Goal: Information Seeking & Learning: Learn about a topic

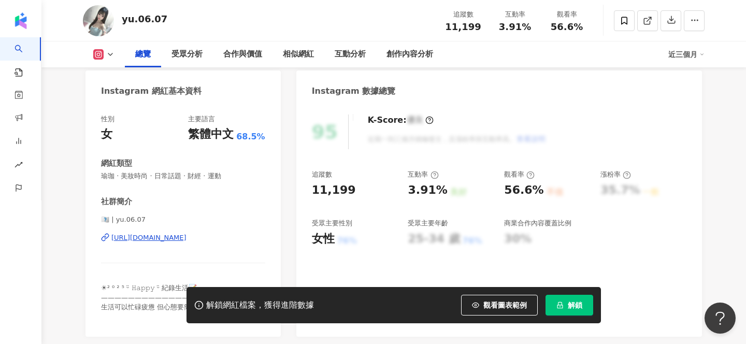
scroll to position [100, 0]
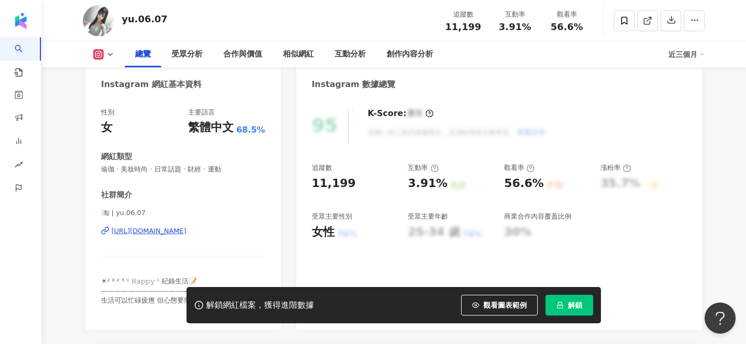
click at [187, 233] on div "https://www.instagram.com/yu.06.07/" at bounding box center [148, 230] width 75 height 9
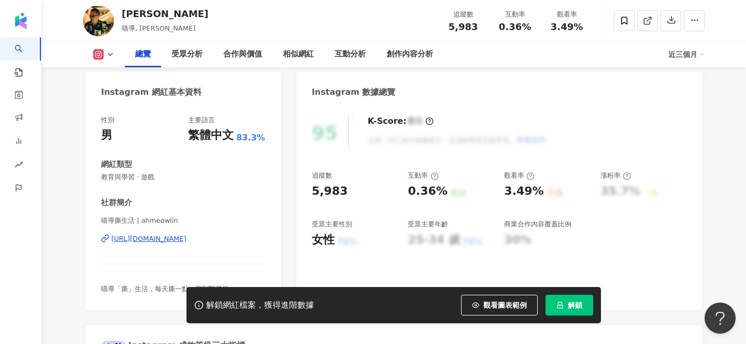
scroll to position [93, 0]
click at [187, 240] on div "https://www.instagram.com/ahmeowlin/" at bounding box center [148, 237] width 75 height 9
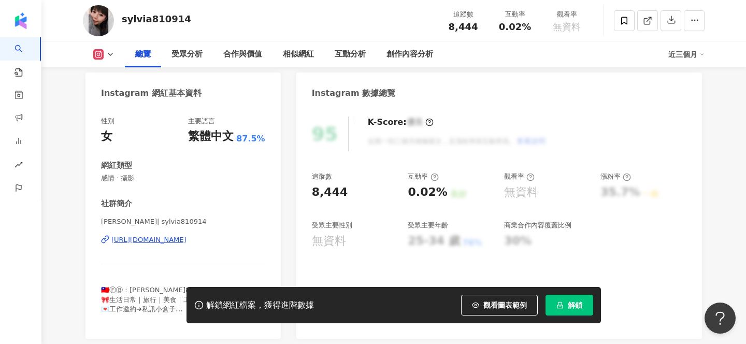
scroll to position [94, 0]
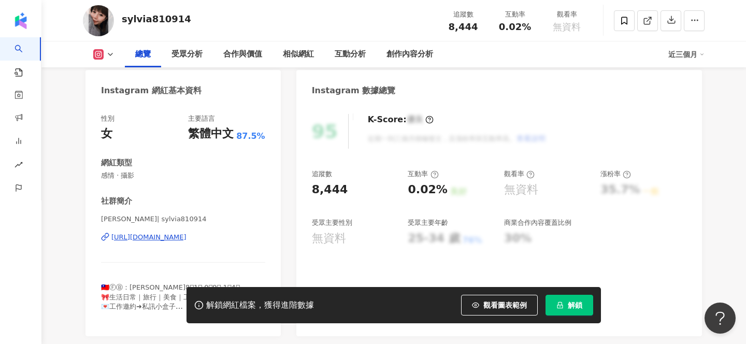
click at [187, 238] on div "https://www.instagram.com/sylvia810914/" at bounding box center [148, 237] width 75 height 9
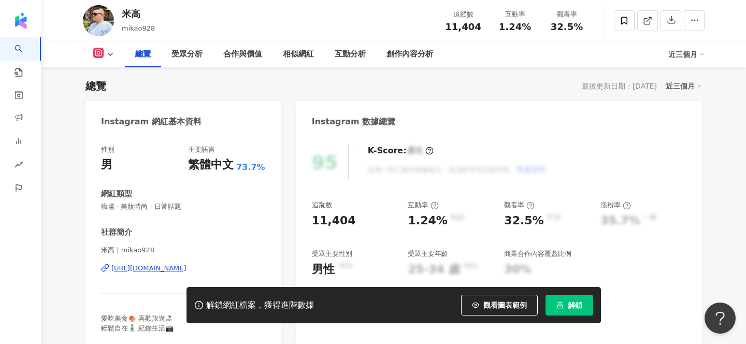
scroll to position [66, 0]
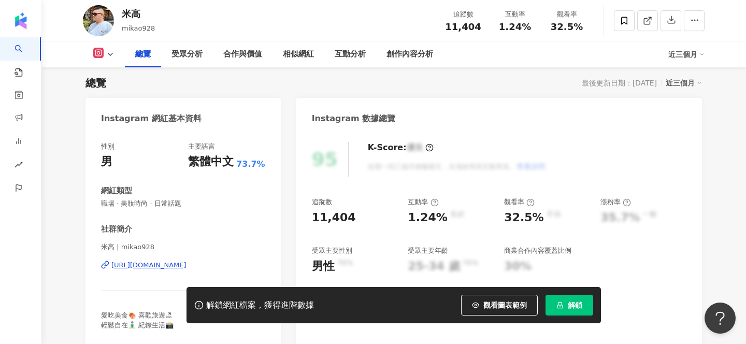
click at [187, 269] on div "[URL][DOMAIN_NAME]" at bounding box center [148, 265] width 75 height 9
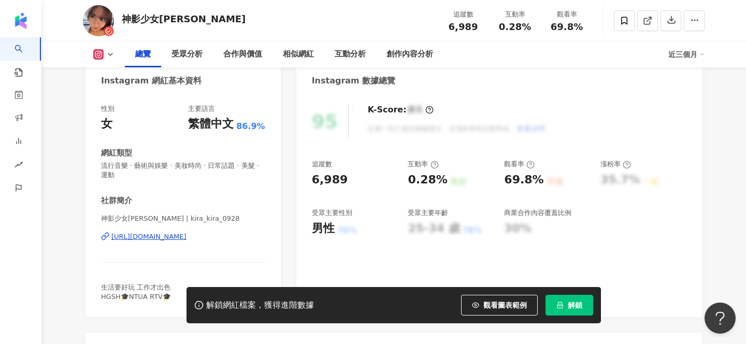
scroll to position [104, 0]
click at [187, 238] on div "https://www.instagram.com/kira_kira_0928/" at bounding box center [148, 236] width 75 height 9
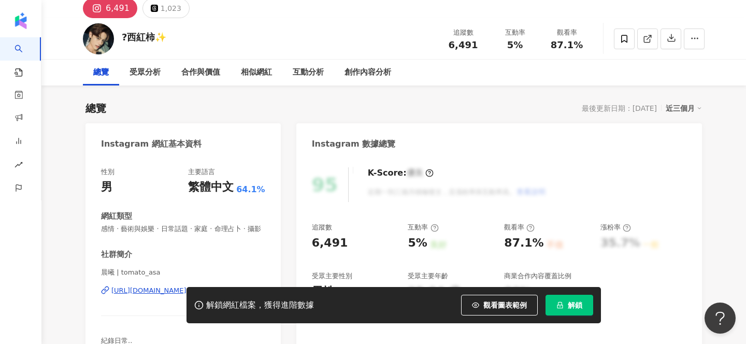
scroll to position [41, 0]
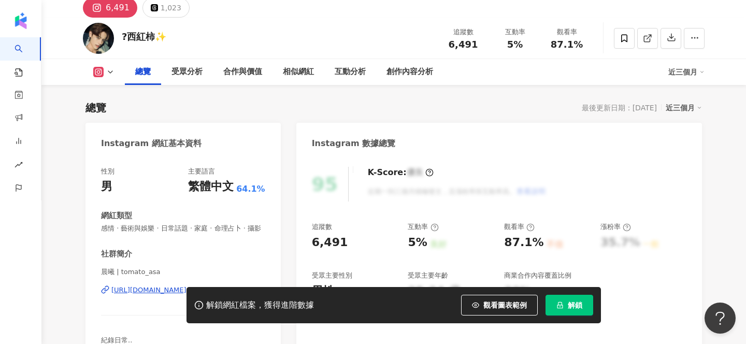
click at [174, 291] on div "解鎖網紅檔案，獲得進階數據 觀看圖表範例 解鎖" at bounding box center [373, 305] width 746 height 36
click at [134, 290] on div "解鎖網紅檔案，獲得進階數據 觀看圖表範例 解鎖" at bounding box center [373, 305] width 746 height 36
click at [149, 289] on div "解鎖網紅檔案，獲得進階數據 觀看圖表範例 解鎖" at bounding box center [373, 305] width 746 height 36
click at [159, 262] on div "社群簡介 晨曦 | tomato_asa https://www.instagram.com/tomato_asa/ 紀錄日常.. MBTI-ESTP 我是溫…" at bounding box center [183, 311] width 164 height 125
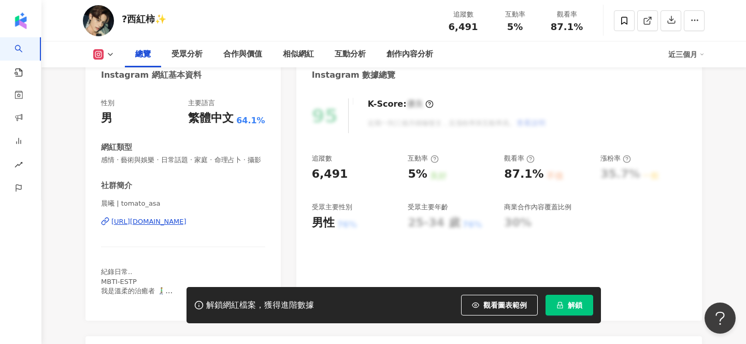
click at [187, 222] on div "https://www.instagram.com/tomato_asa/" at bounding box center [148, 221] width 75 height 9
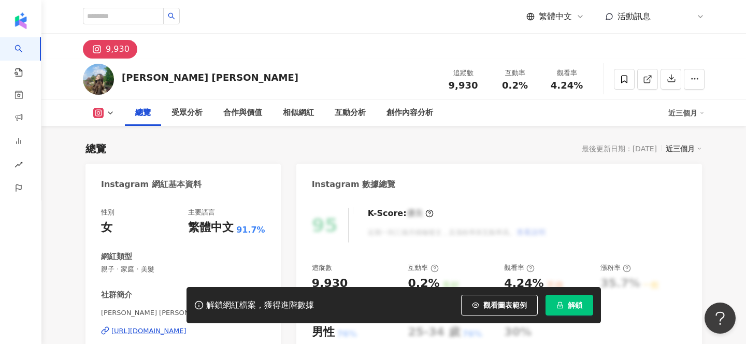
scroll to position [89, 0]
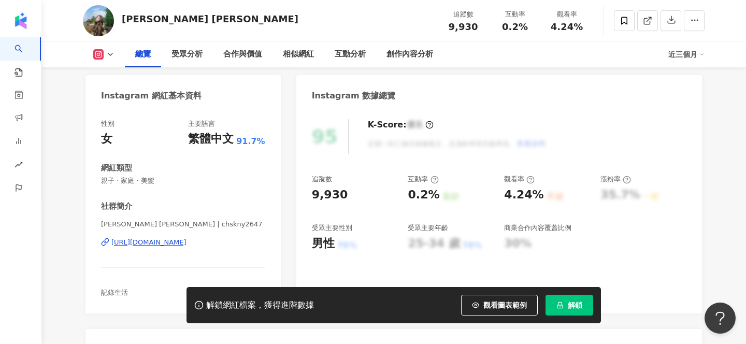
click at [187, 242] on div "https://www.instagram.com/chskny2647/" at bounding box center [148, 242] width 75 height 9
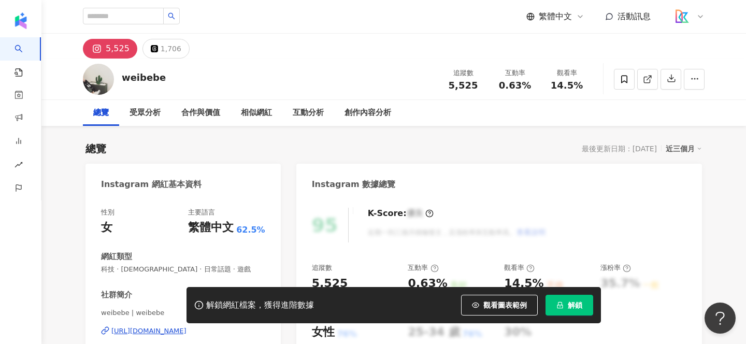
click at [158, 334] on div "[URL][DOMAIN_NAME]" at bounding box center [148, 331] width 75 height 9
